Goal: Task Accomplishment & Management: Use online tool/utility

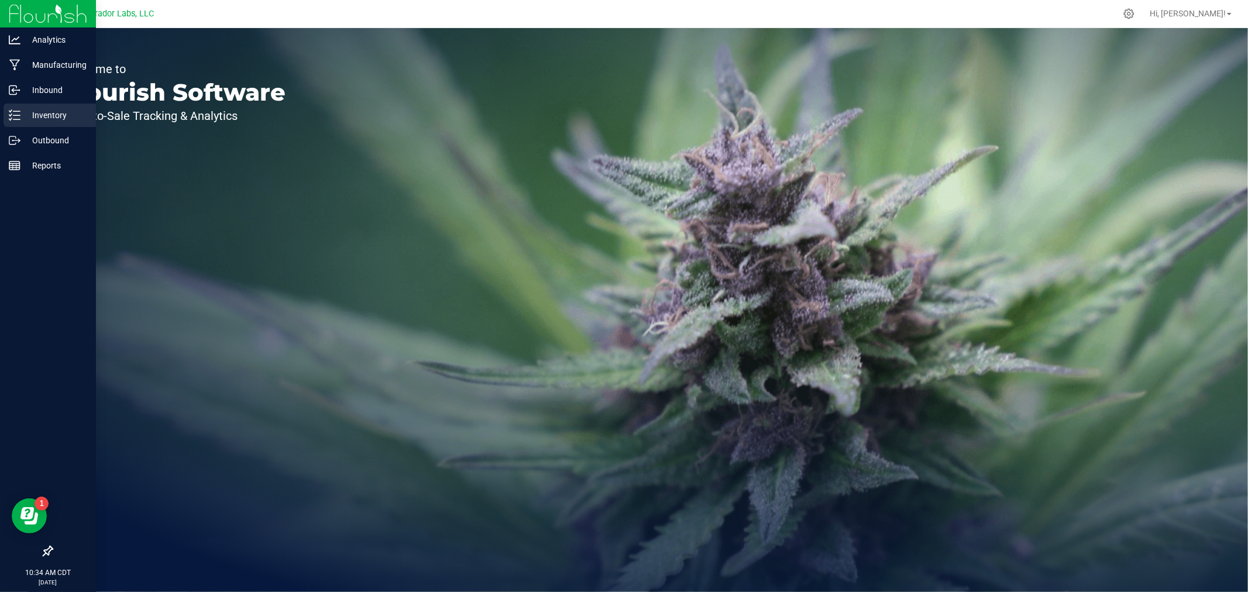
click at [47, 114] on p "Inventory" at bounding box center [55, 115] width 70 height 14
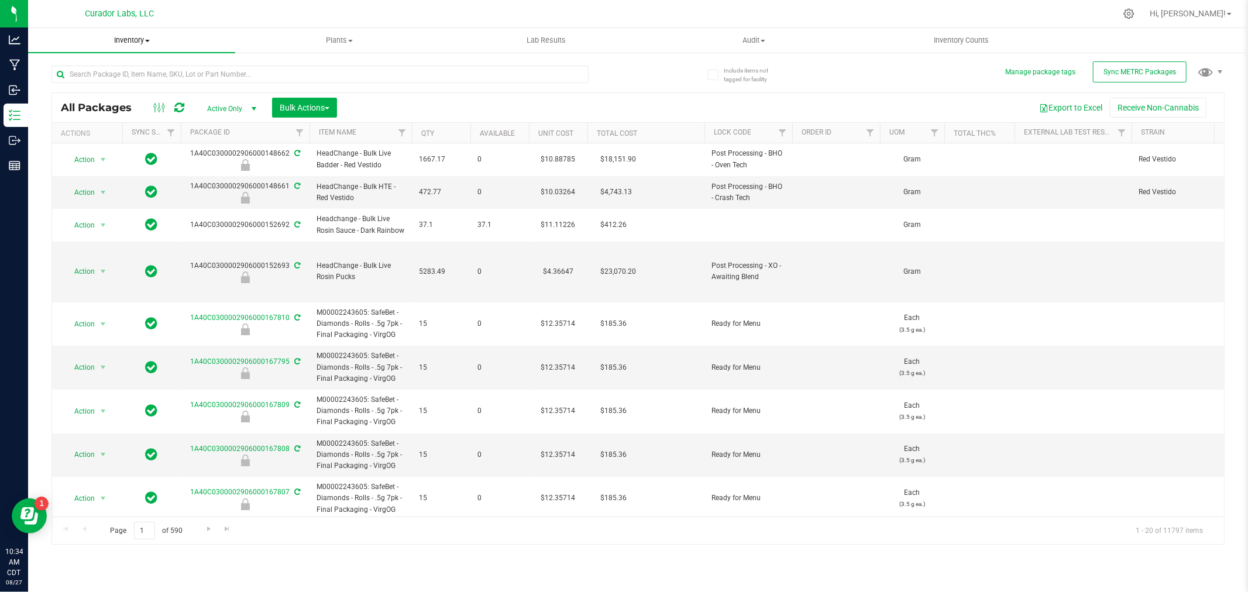
click at [149, 42] on span at bounding box center [147, 41] width 5 height 2
click at [88, 88] on span "All inventory" at bounding box center [67, 85] width 79 height 10
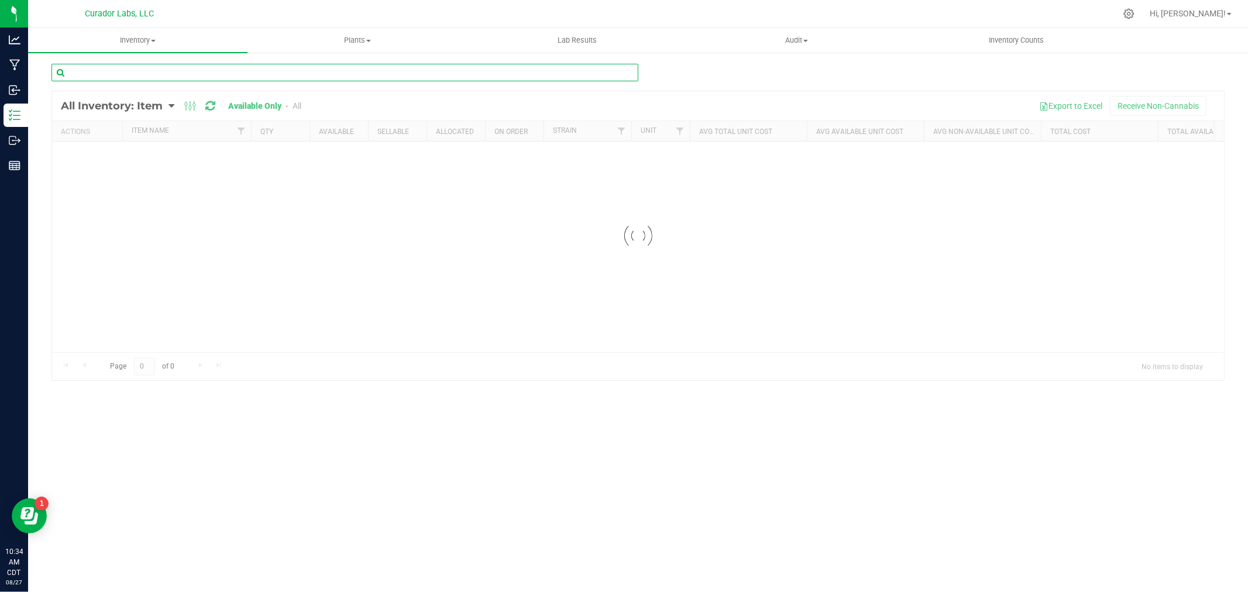
click at [101, 78] on input "text" at bounding box center [344, 73] width 587 height 18
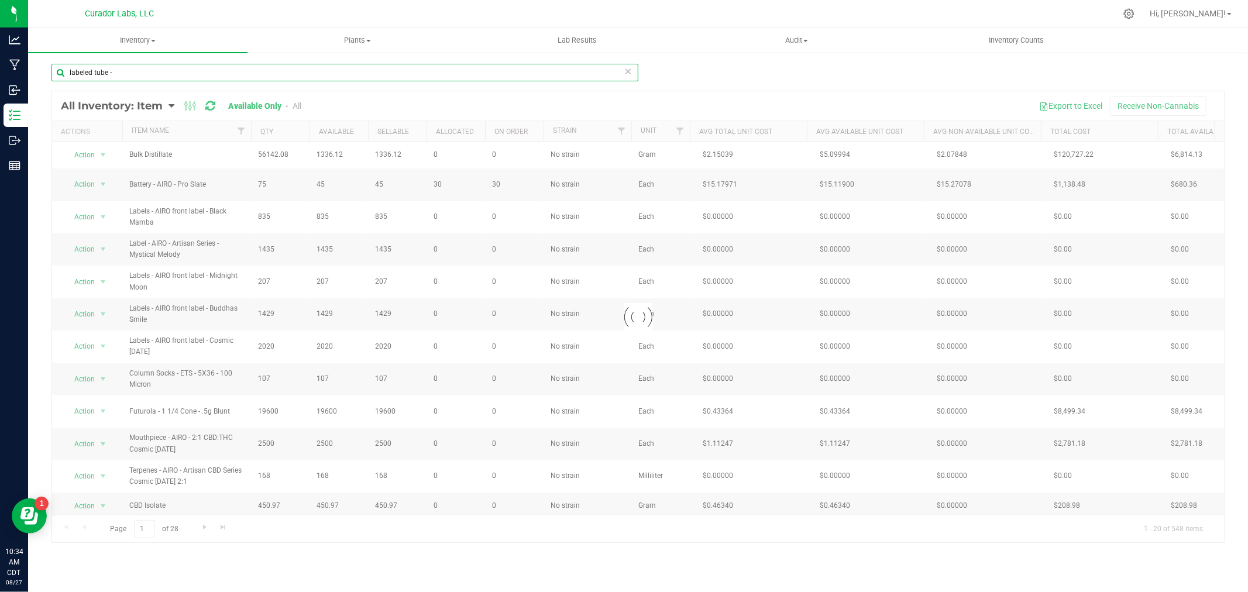
type input "labeled tube -"
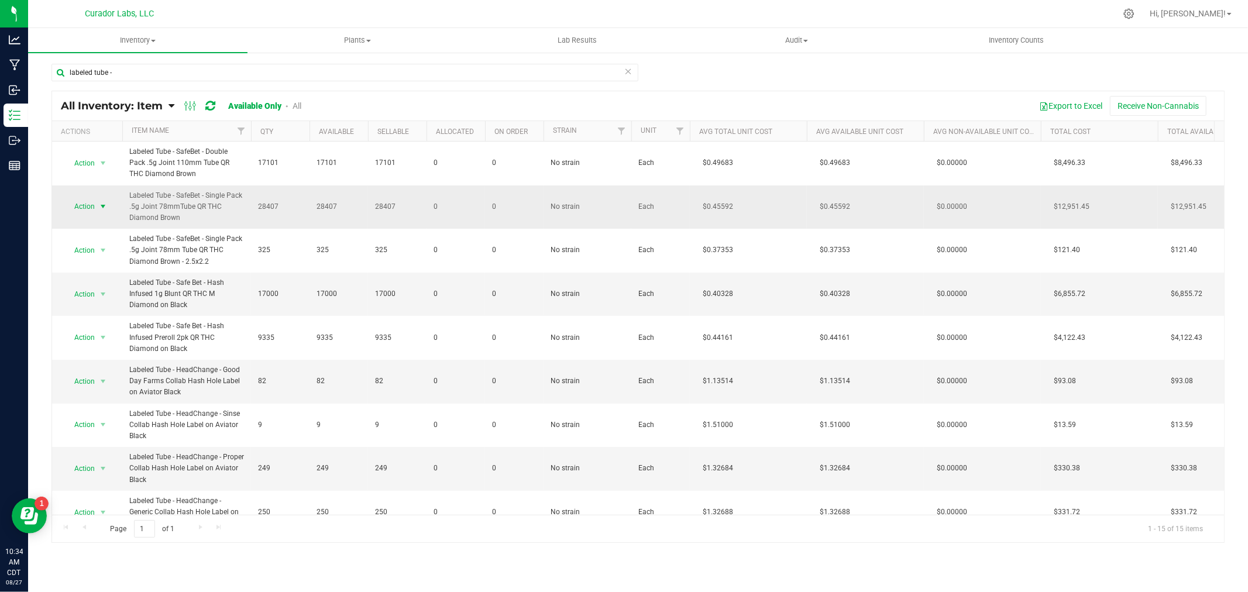
click at [91, 209] on span "Action" at bounding box center [80, 206] width 32 height 16
click at [108, 280] on li "Locate inventory" at bounding box center [101, 279] width 75 height 18
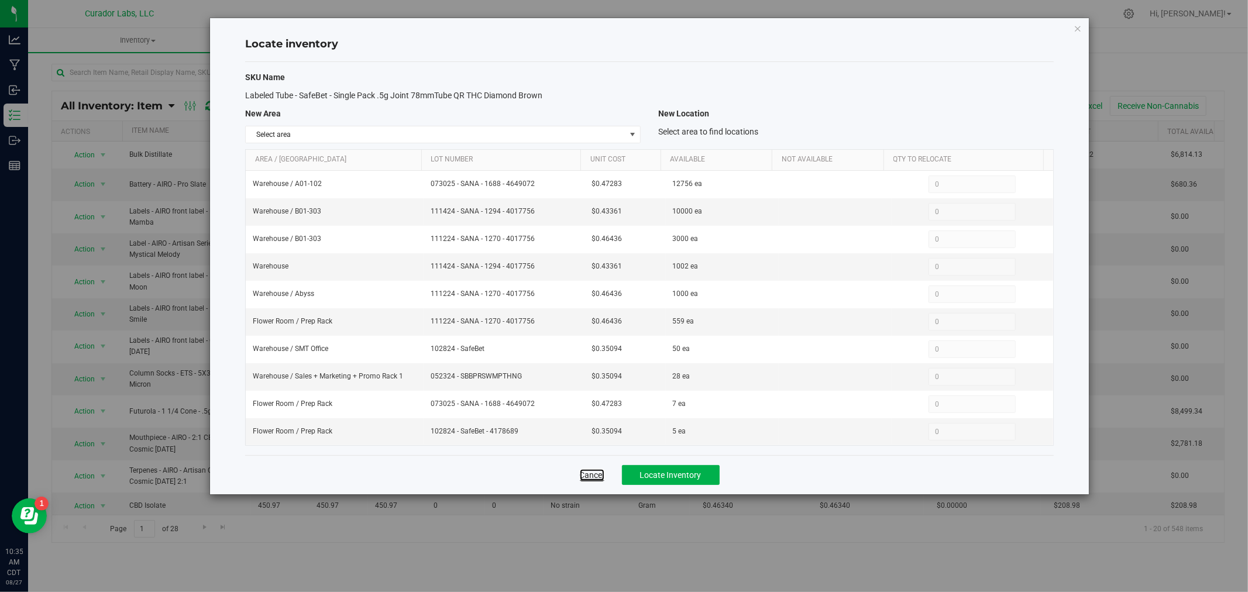
click at [600, 478] on link "Cancel" at bounding box center [592, 475] width 25 height 12
